Goal: Find specific page/section: Find specific page/section

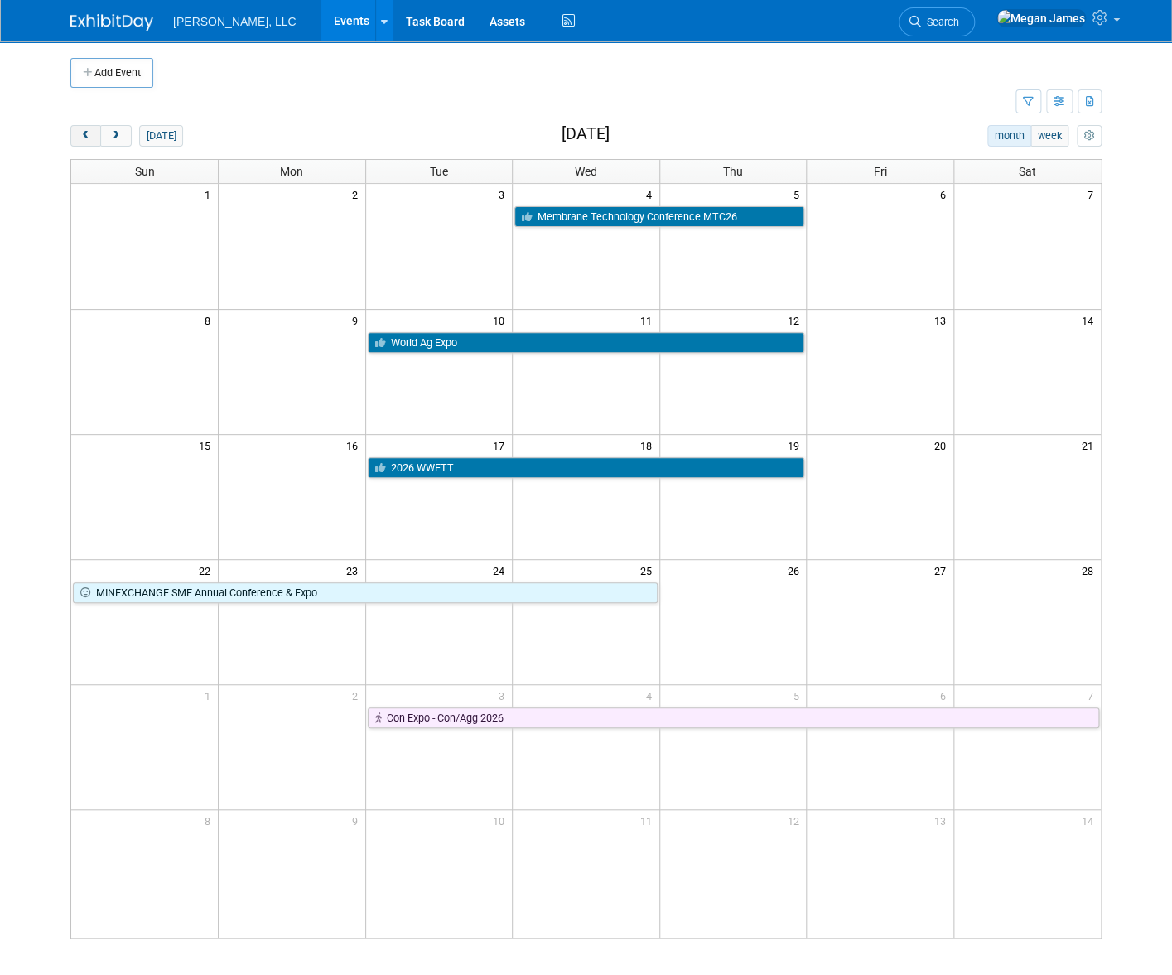
click at [80, 140] on span "prev" at bounding box center [86, 136] width 12 height 11
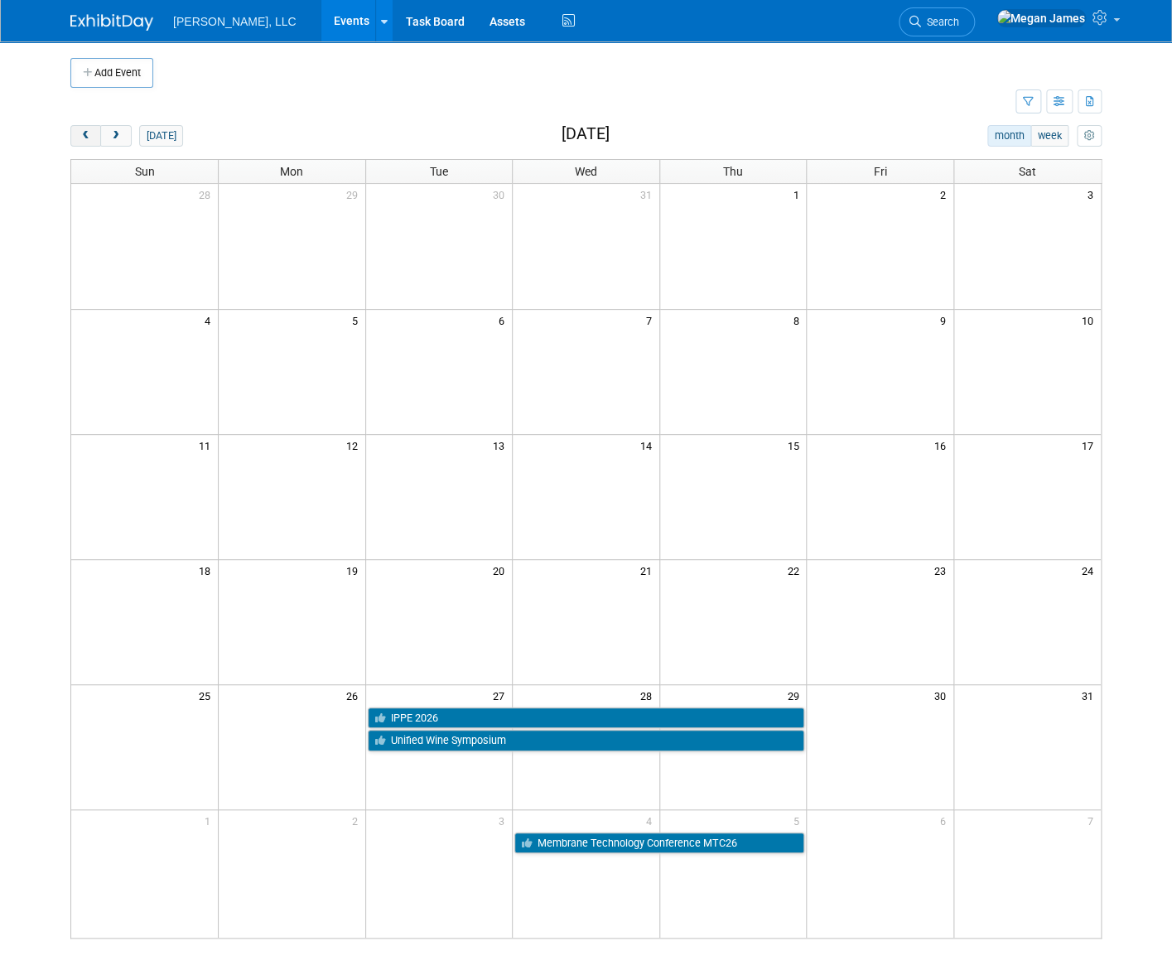
click at [80, 140] on span "prev" at bounding box center [86, 136] width 12 height 11
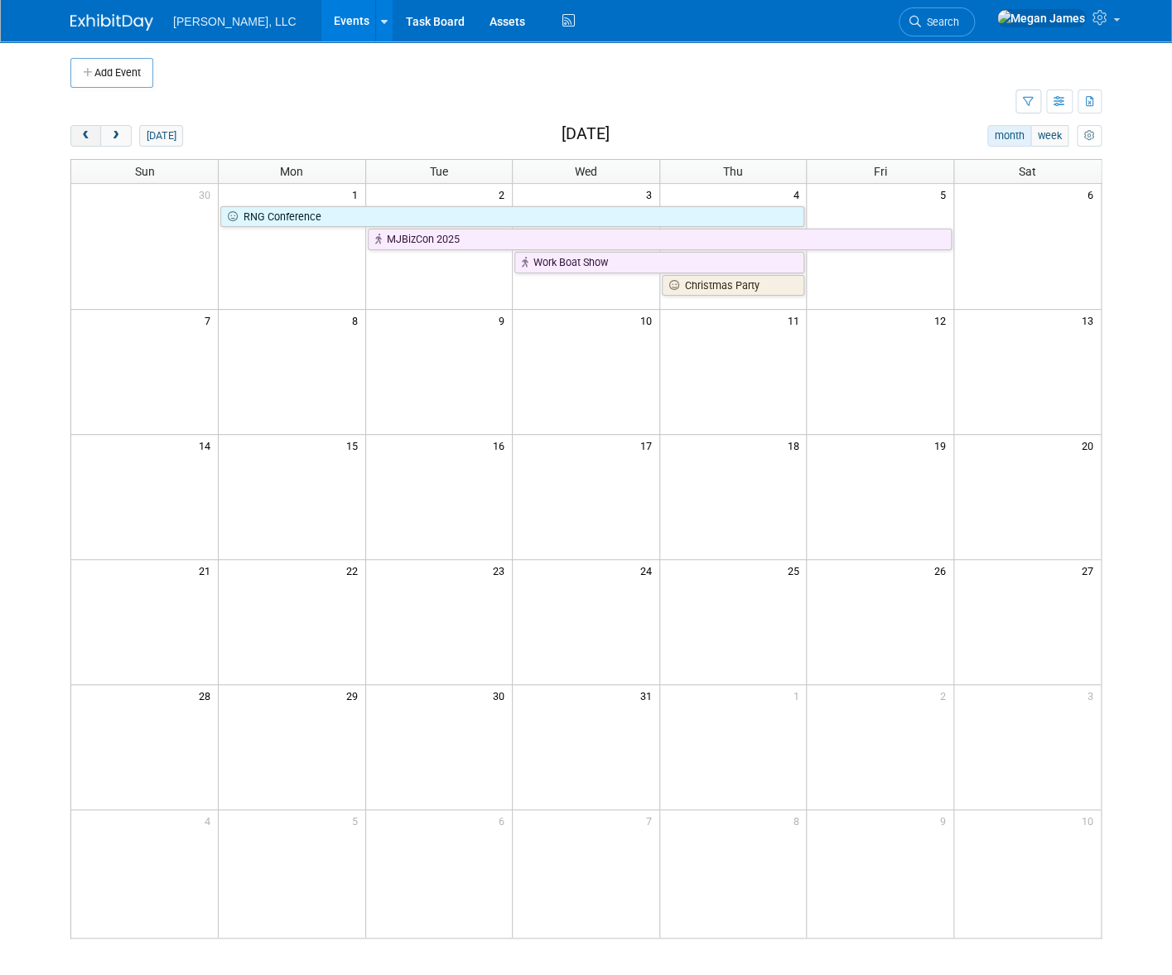
click at [80, 140] on span "prev" at bounding box center [86, 136] width 12 height 11
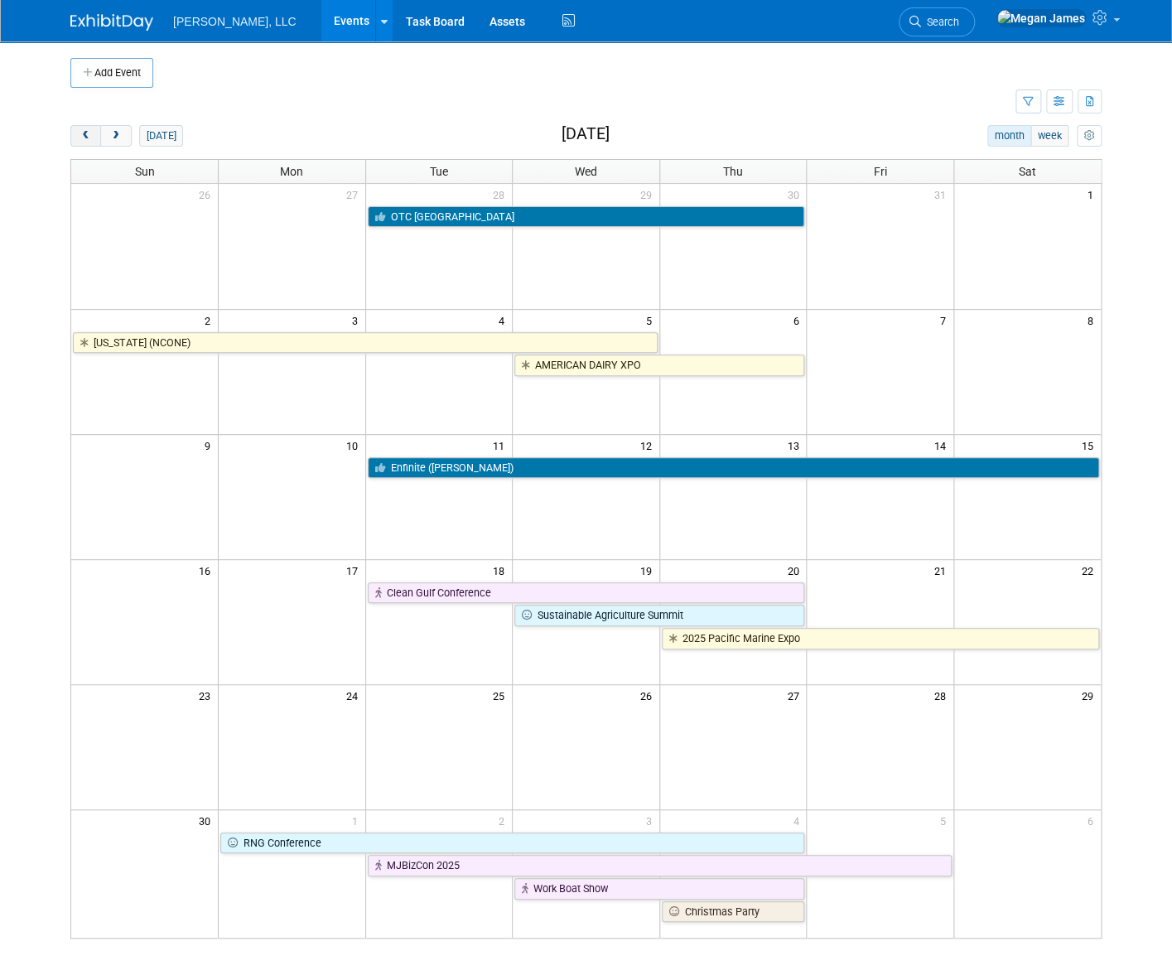
click at [80, 139] on span "prev" at bounding box center [86, 136] width 12 height 11
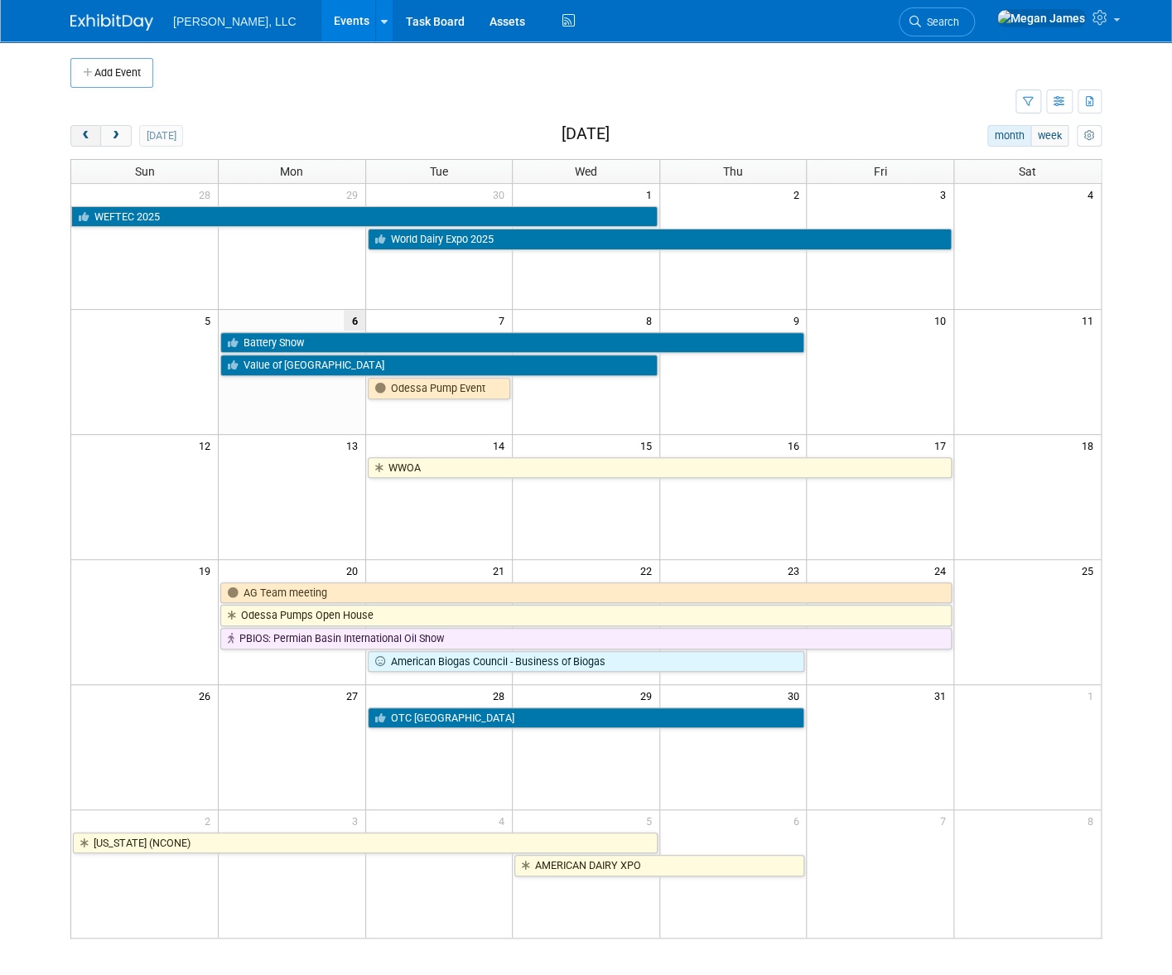
click at [83, 135] on button "prev" at bounding box center [85, 136] width 31 height 22
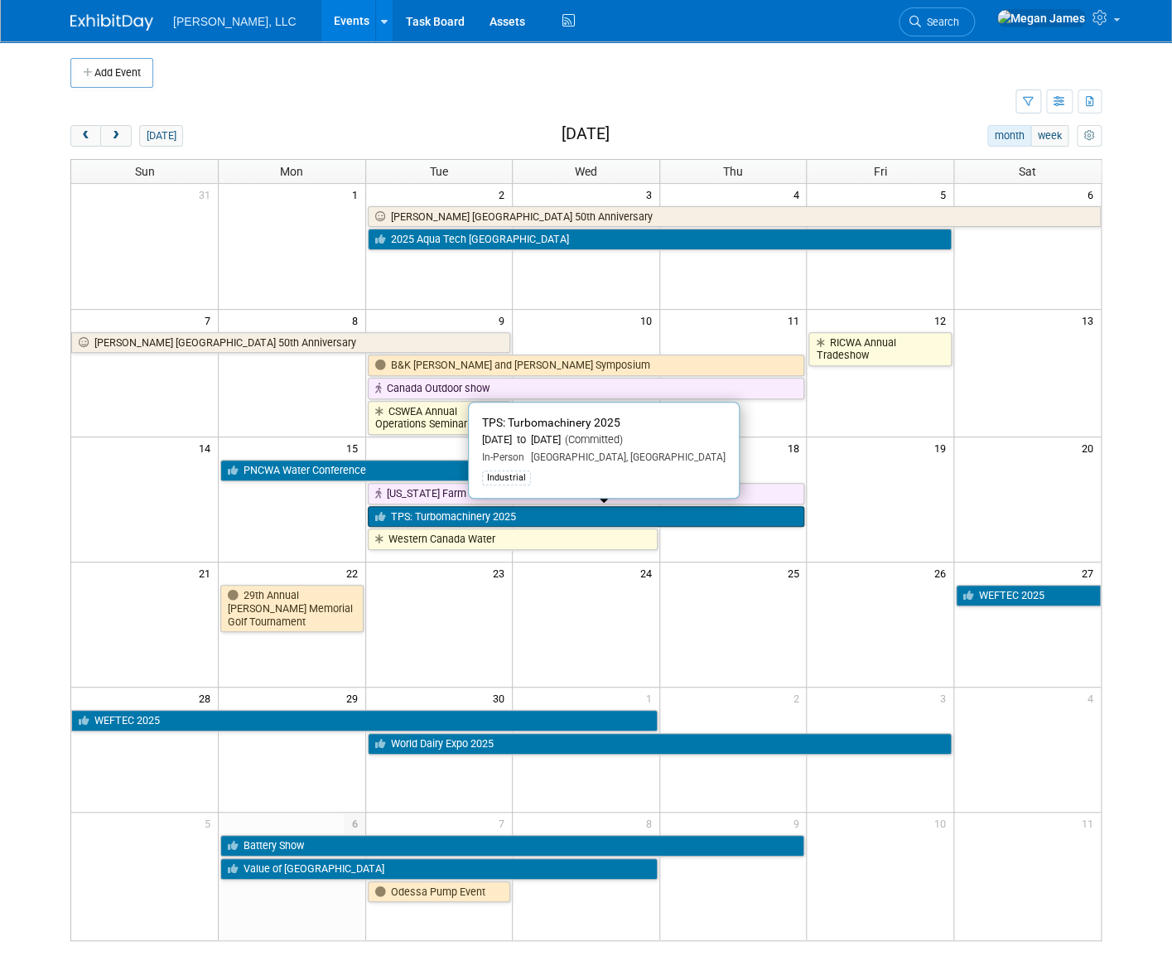
click at [460, 514] on link "TPS: Turbomachinery 2025" at bounding box center [586, 517] width 437 height 22
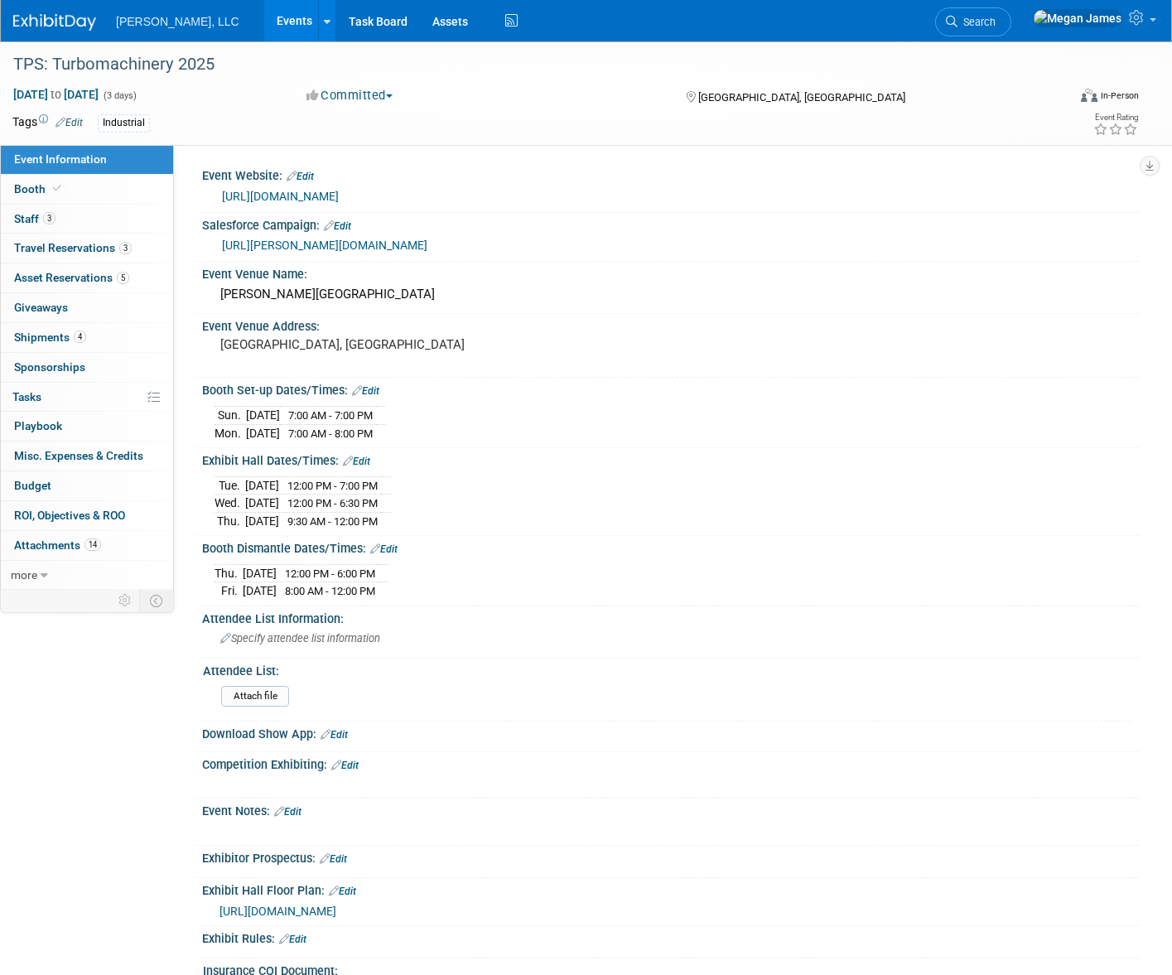
select select "Industrial"
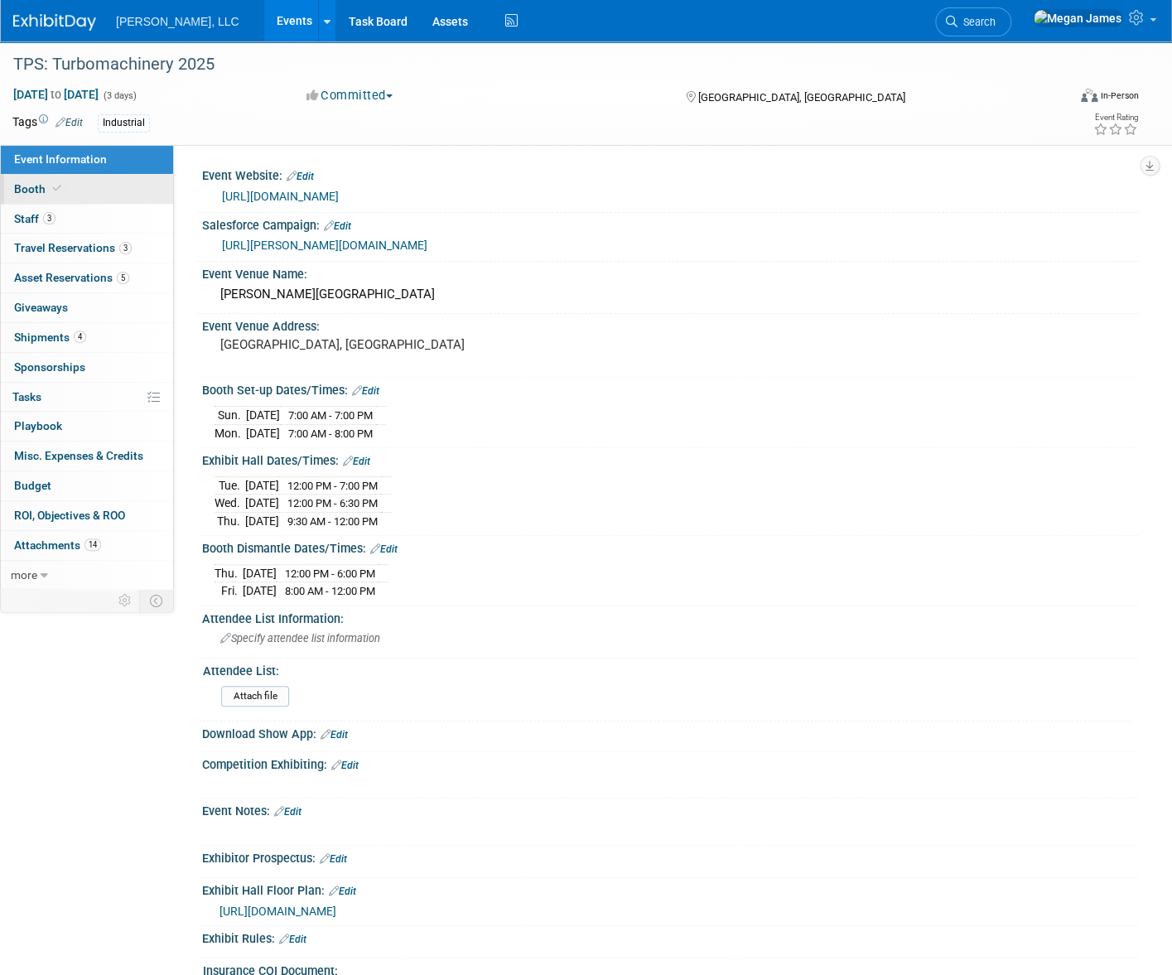
click at [106, 195] on link "Booth" at bounding box center [87, 189] width 172 height 29
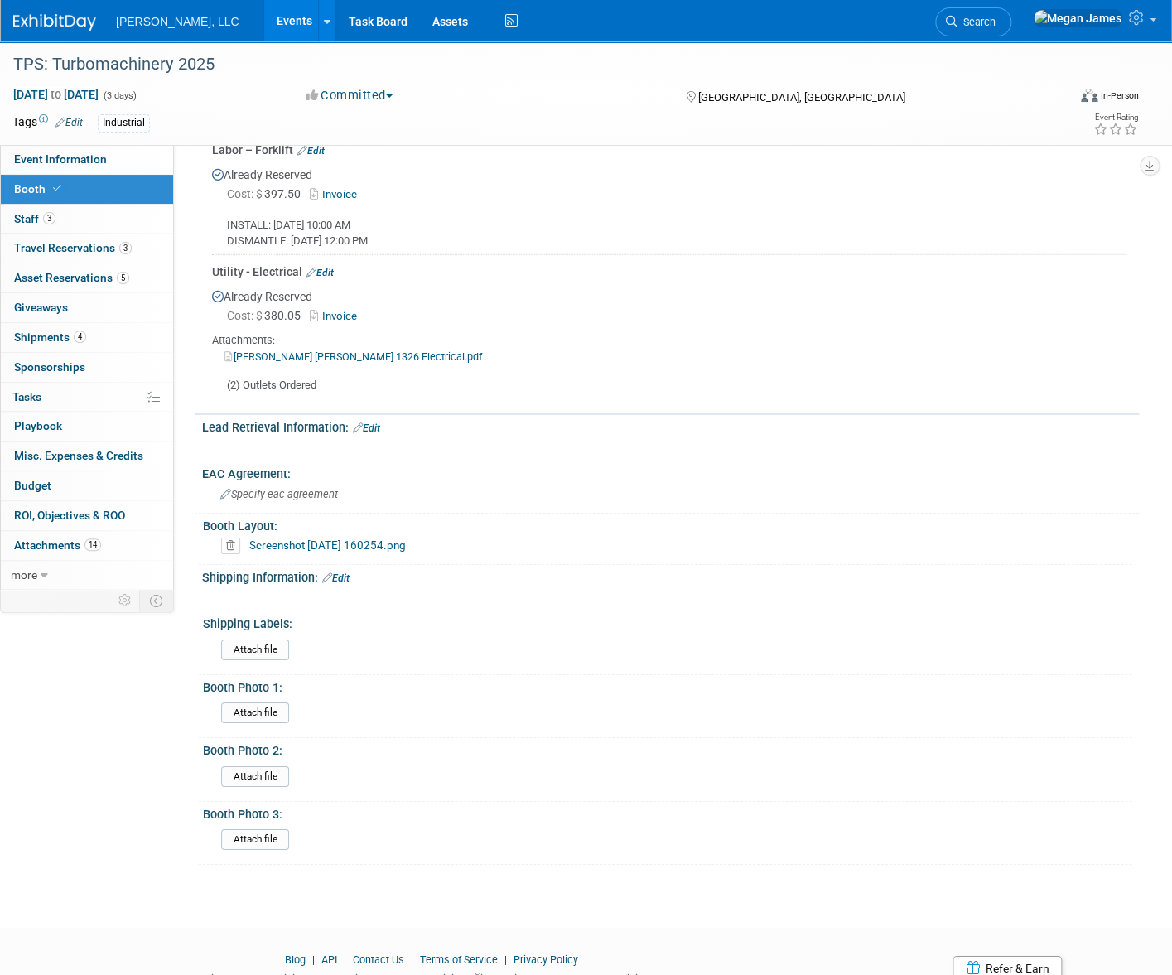
scroll to position [1834, 0]
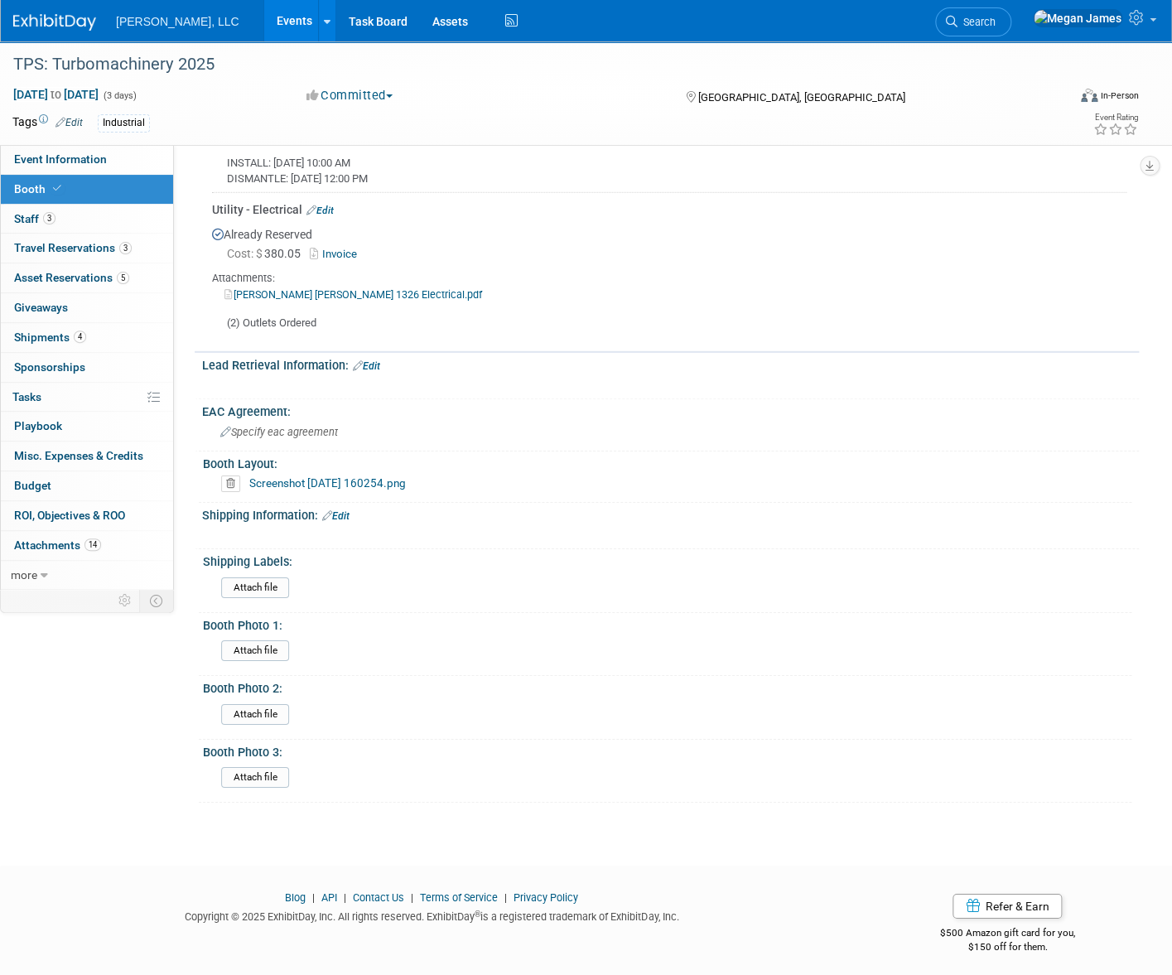
click at [294, 480] on link "Screenshot 2025-08-15 160254.png" at bounding box center [327, 482] width 157 height 13
